Goal: Task Accomplishment & Management: Use online tool/utility

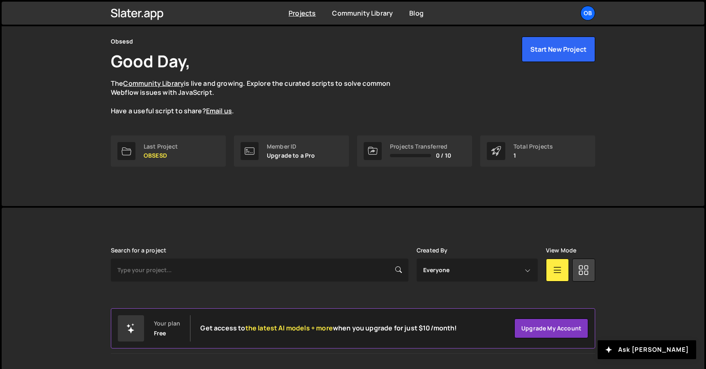
scroll to position [47, 0]
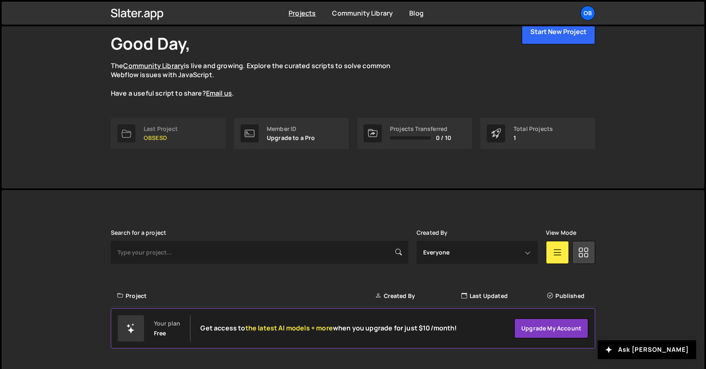
click at [165, 142] on link "Last Project OBSESD" at bounding box center [168, 133] width 115 height 31
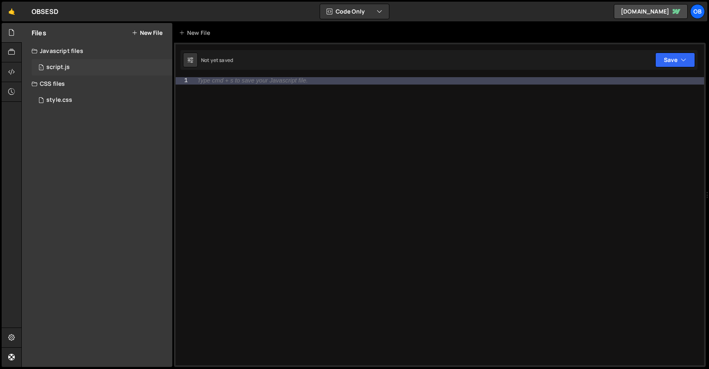
click at [68, 69] on div "script.js" at bounding box center [57, 67] width 23 height 7
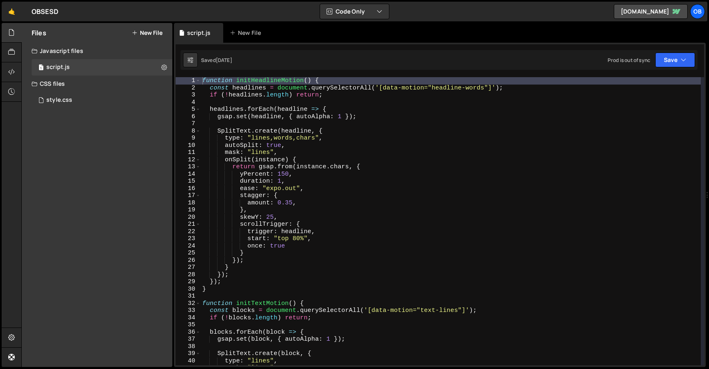
scroll to position [34532, 0]
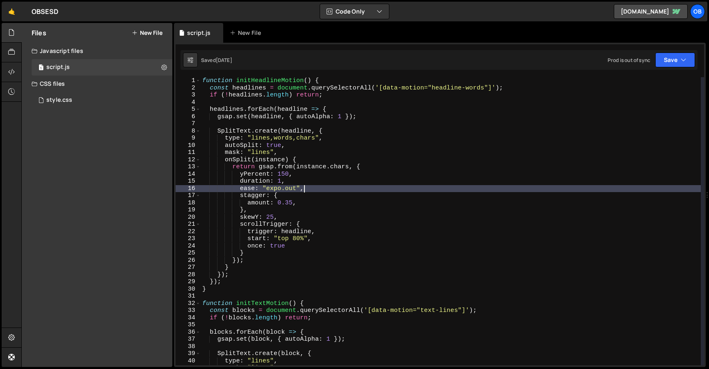
click at [386, 190] on div "function initHeadlineMotion ( ) { const headlines = document . querySelectorAll…" at bounding box center [451, 228] width 500 height 302
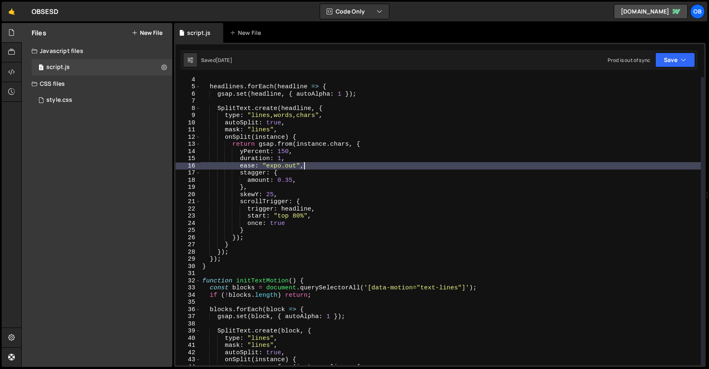
scroll to position [0, 0]
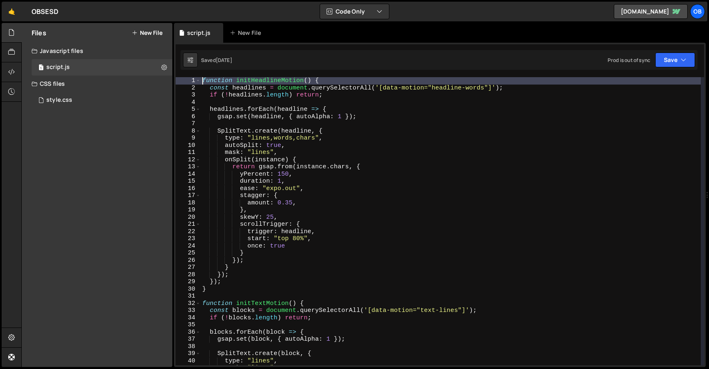
click at [202, 78] on div "function initHeadlineMotion ( ) { const headlines = document . querySelectorAll…" at bounding box center [451, 228] width 500 height 302
type textarea "function initHeadlineMotion() {"
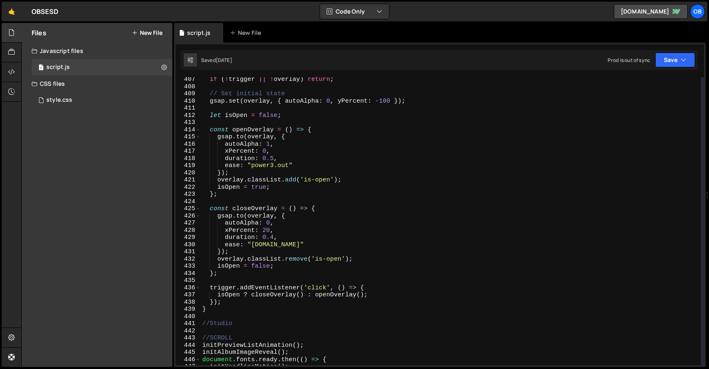
scroll to position [3149, 0]
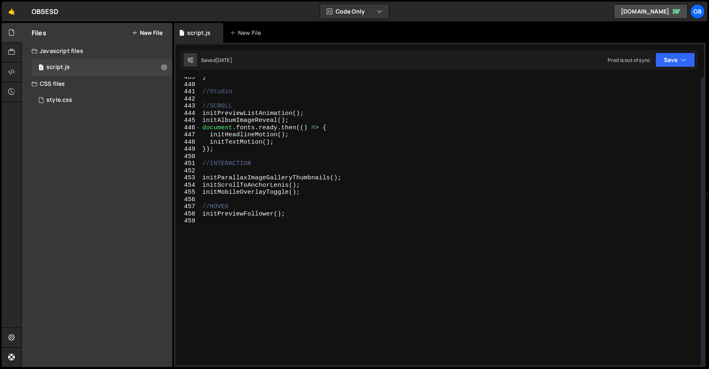
click at [472, 236] on div "} //Studio //SCROLL initPreviewListAnimation ( ) ; initAlbumImageReveal ( ) ; d…" at bounding box center [451, 225] width 500 height 302
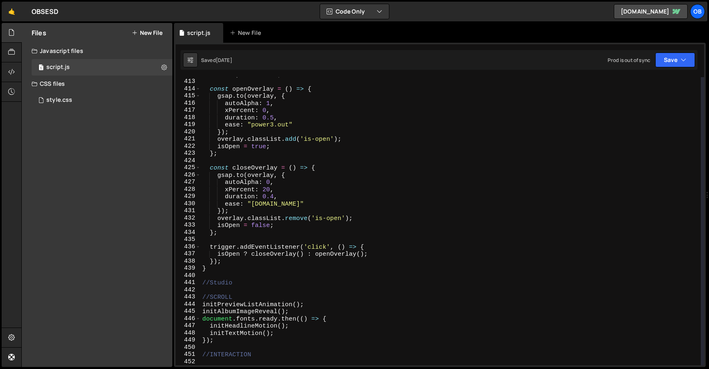
scroll to position [2958, 0]
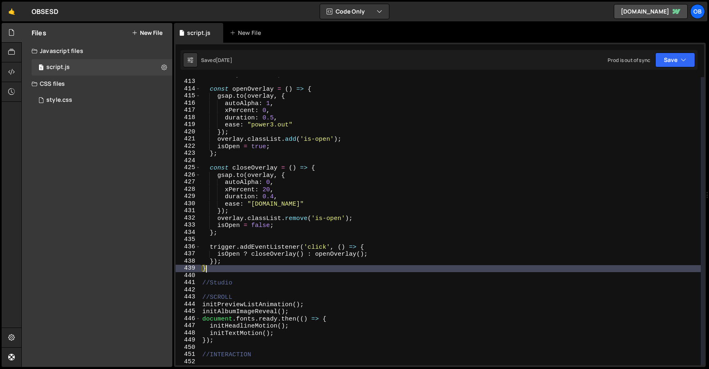
click at [232, 272] on div "let isOpen = false ; const openOverlay = ( ) => { gsap . to ( overlay , { autoA…" at bounding box center [451, 222] width 500 height 302
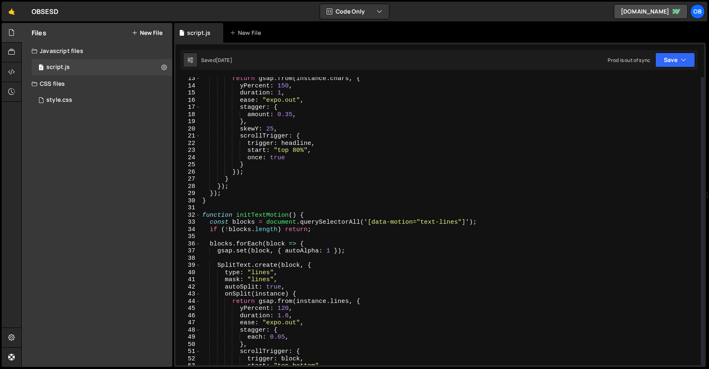
scroll to position [0, 0]
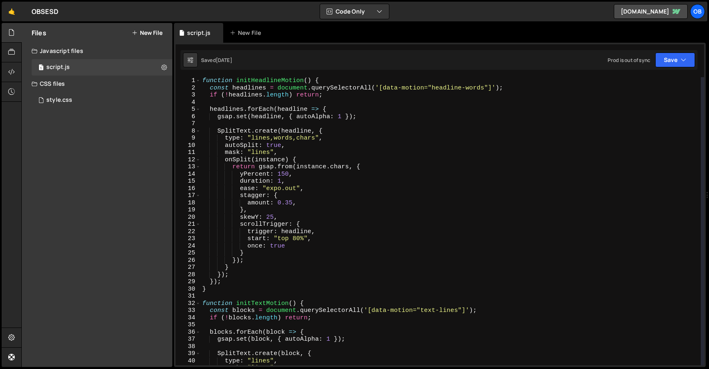
click at [202, 78] on div "function initHeadlineMotion ( ) { const headlines = document . querySelectorAll…" at bounding box center [451, 228] width 500 height 302
type textarea "function initHeadlineMotion() { const headlines = document.querySelectorAll('[d…"
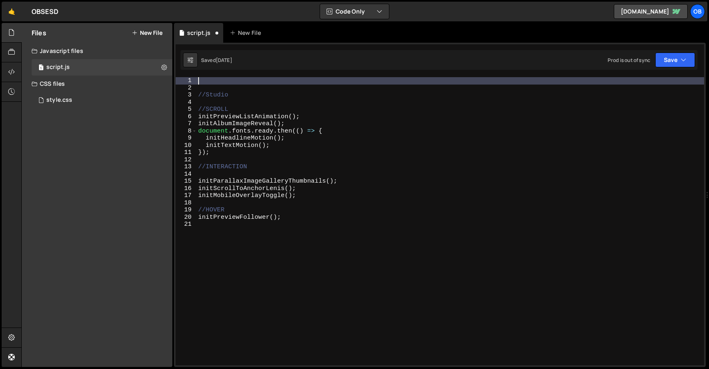
type textarea "}); }"
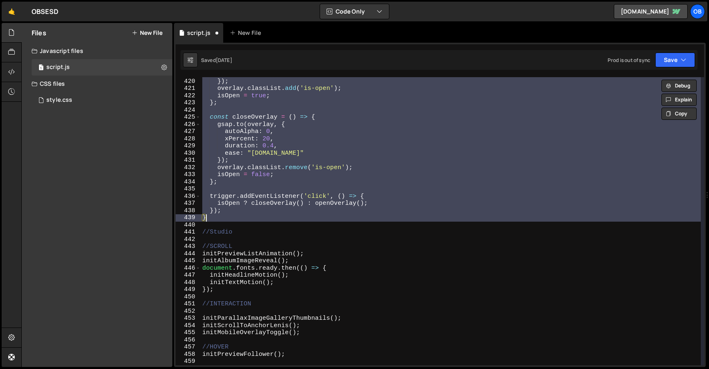
scroll to position [3008, 0]
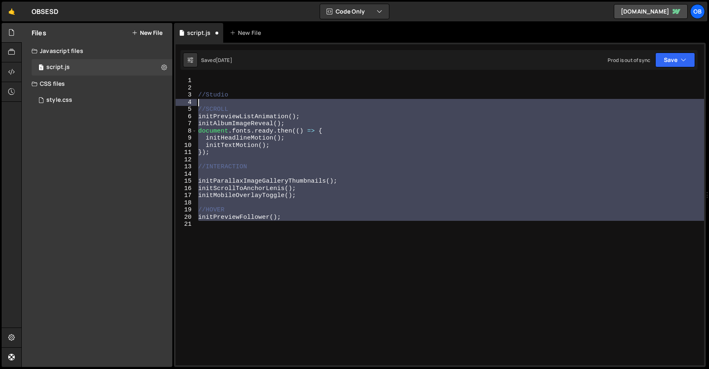
drag, startPoint x: 296, startPoint y: 229, endPoint x: 186, endPoint y: 104, distance: 166.6
click at [186, 104] on div "1 2 3 4 5 6 7 8 9 10 11 12 13 14 15 16 17 18 19 20 21 //Studio //SCROLL initPre…" at bounding box center [440, 221] width 529 height 288
type textarea "//SCROLL"
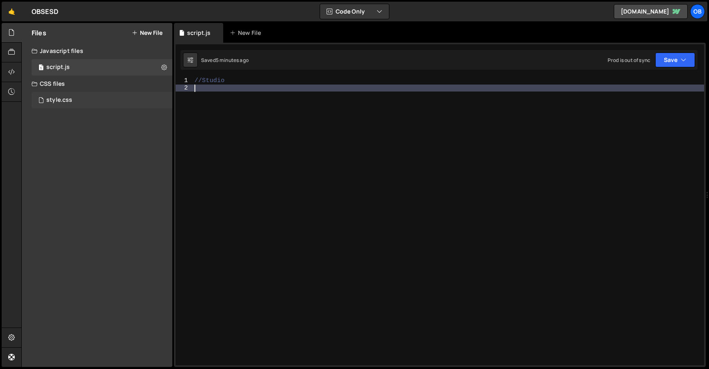
click at [83, 98] on div "style.css 0" at bounding box center [102, 100] width 141 height 16
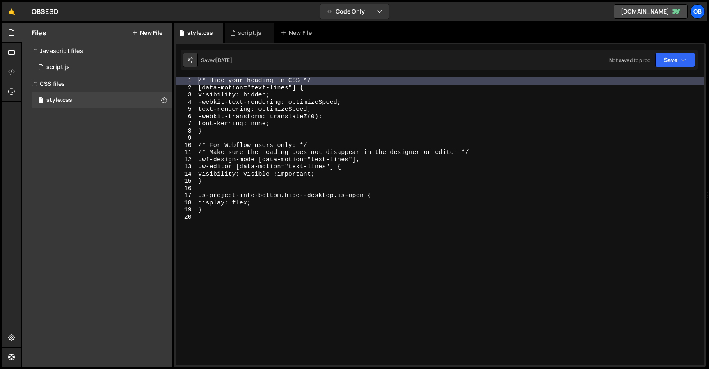
scroll to position [0, 0]
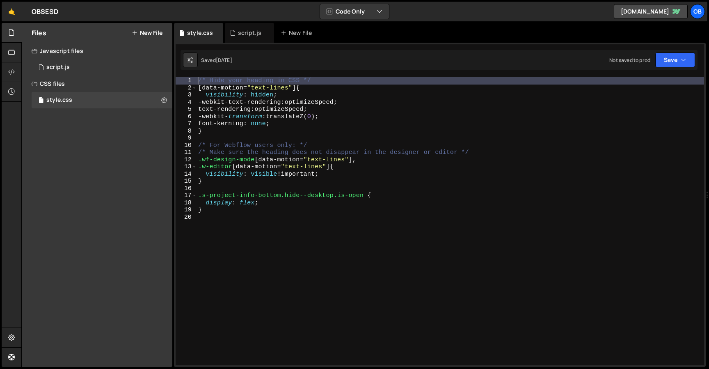
click at [282, 232] on div "/* Hide your heading in CSS */ [ data-motion = " text-lines " ] { visibility : …" at bounding box center [451, 228] width 508 height 302
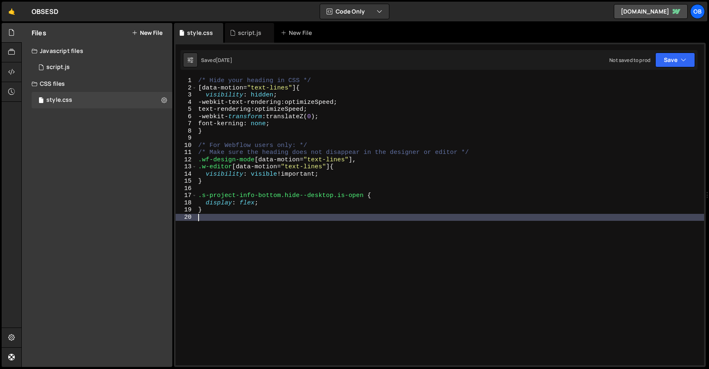
type textarea "}"
